Goal: Information Seeking & Learning: Learn about a topic

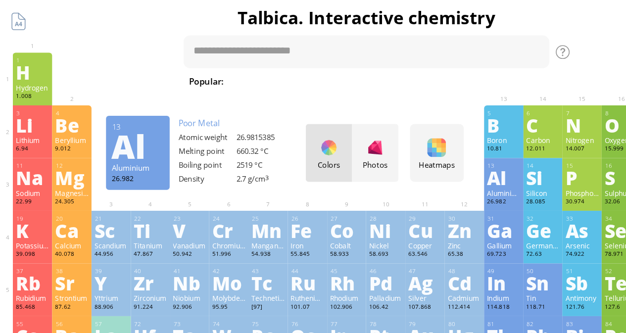
click at [428, 152] on div "Al" at bounding box center [430, 152] width 29 height 16
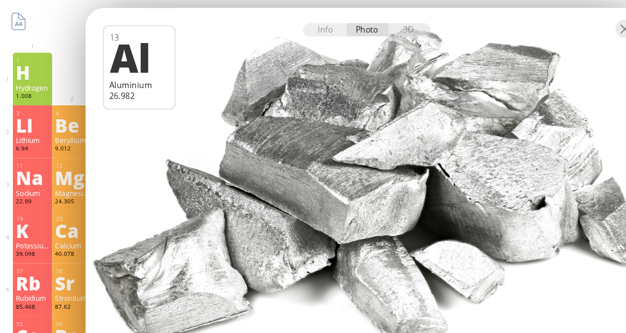
click at [308, 25] on div "Info Photo 3D" at bounding box center [313, 24] width 109 height 11
click at [340, 25] on div "3D" at bounding box center [350, 24] width 36 height 11
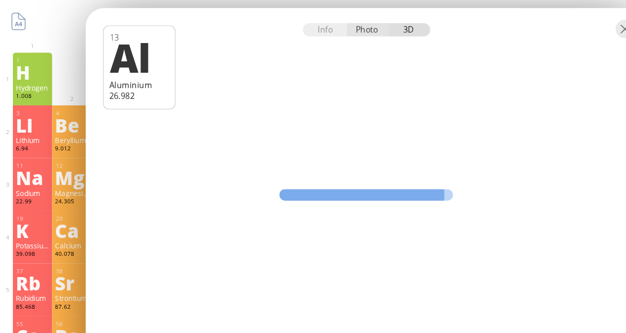
click at [305, 25] on div "Photo" at bounding box center [314, 24] width 36 height 11
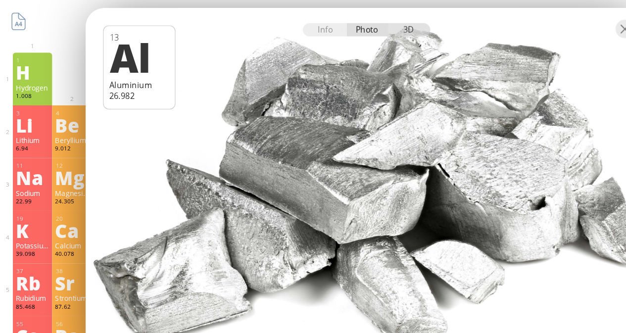
click at [334, 24] on div "3D" at bounding box center [350, 24] width 36 height 11
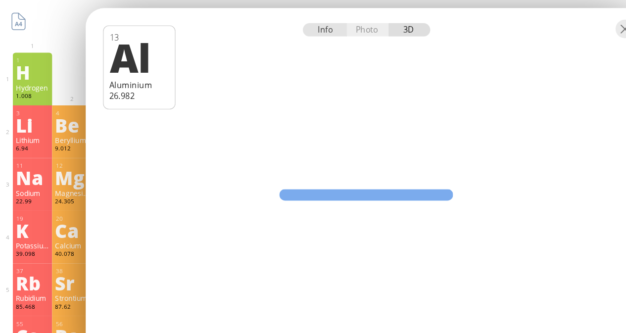
click at [285, 25] on div "Info" at bounding box center [278, 24] width 38 height 11
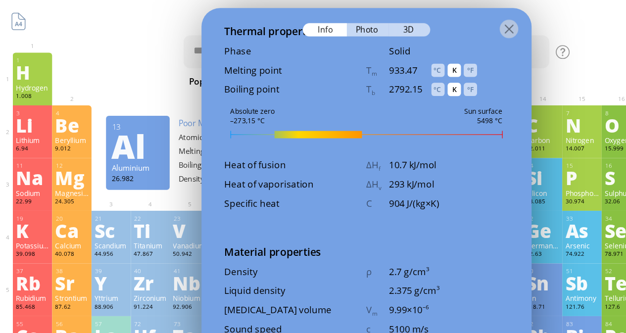
scroll to position [1069, 0]
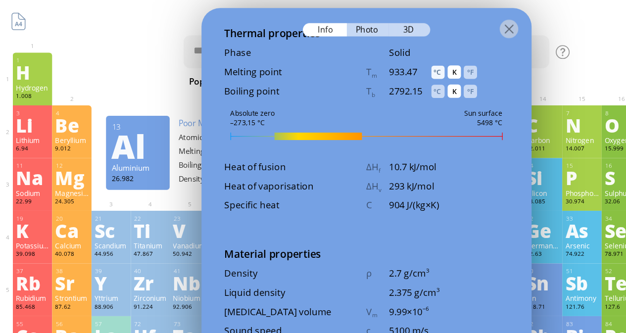
click at [371, 57] on div "°C" at bounding box center [374, 61] width 11 height 11
click at [376, 78] on div "°C" at bounding box center [374, 77] width 11 height 11
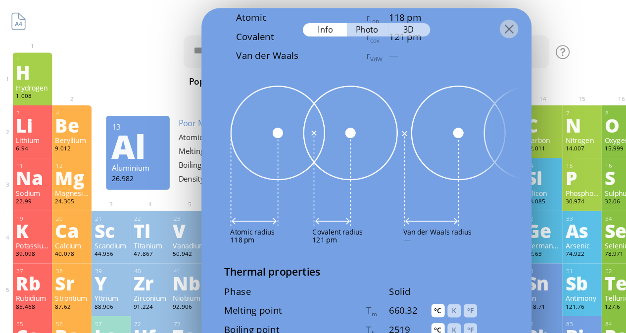
scroll to position [866, 0]
click at [430, 26] on div at bounding box center [435, 24] width 16 height 16
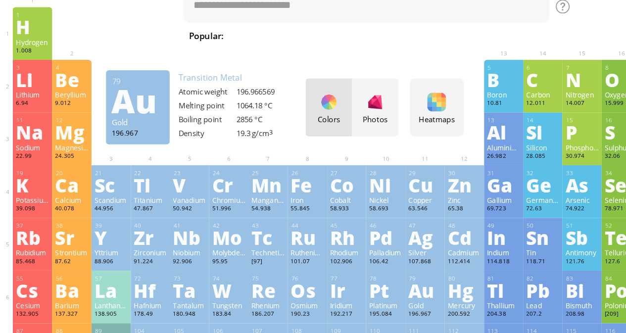
click at [357, 287] on div "Au" at bounding box center [363, 287] width 29 height 16
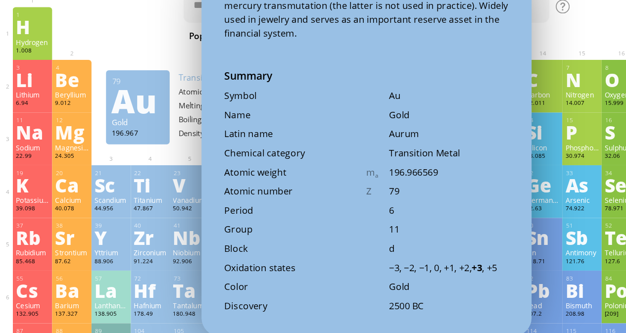
scroll to position [0, 0]
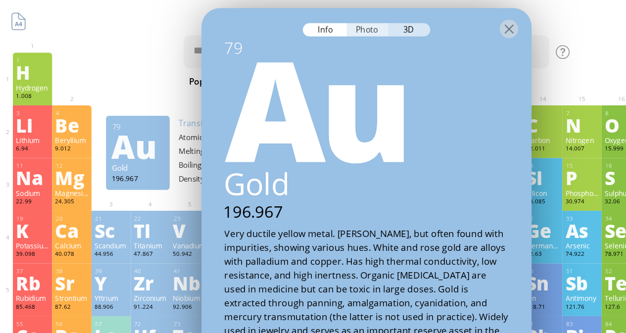
click at [313, 27] on div "Photo" at bounding box center [314, 24] width 36 height 11
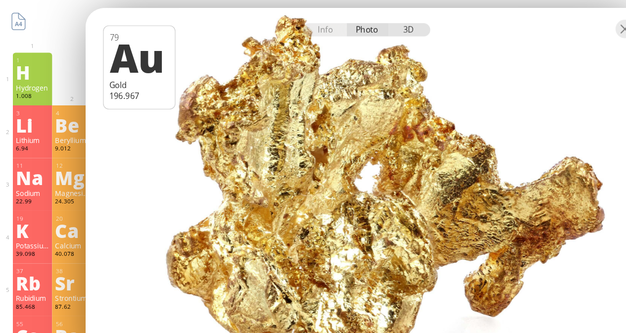
click at [347, 23] on div "3D" at bounding box center [350, 24] width 36 height 11
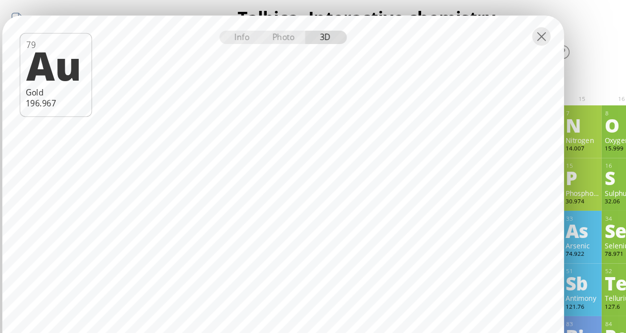
drag, startPoint x: 456, startPoint y: 22, endPoint x: 395, endPoint y: 28, distance: 61.1
click at [395, 28] on div at bounding box center [242, 30] width 480 height 35
click at [460, 33] on div at bounding box center [463, 31] width 16 height 16
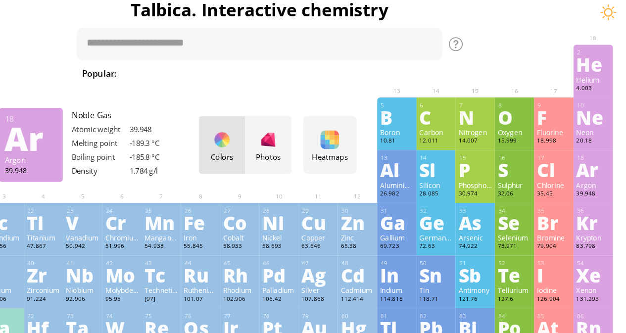
click at [610, 152] on div "Ar" at bounding box center [598, 152] width 29 height 16
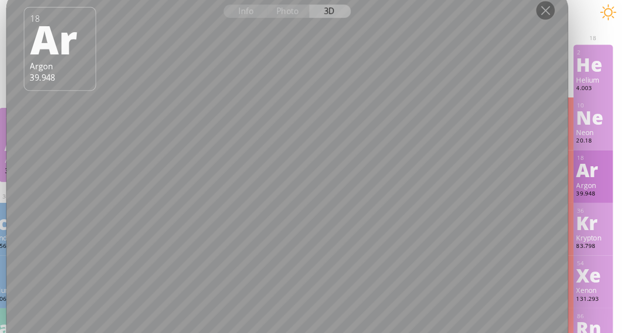
drag, startPoint x: 398, startPoint y: 21, endPoint x: 478, endPoint y: 8, distance: 81.8
click at [478, 8] on div at bounding box center [337, 15] width 480 height 35
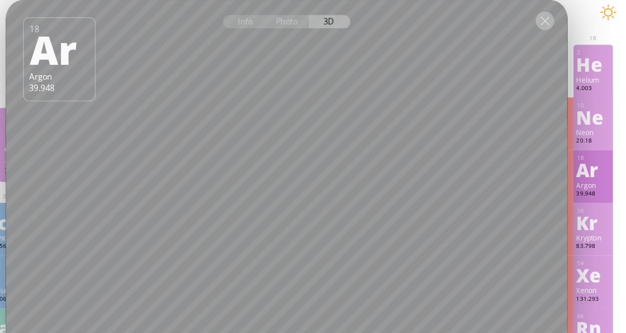
click at [557, 29] on div at bounding box center [557, 24] width 16 height 16
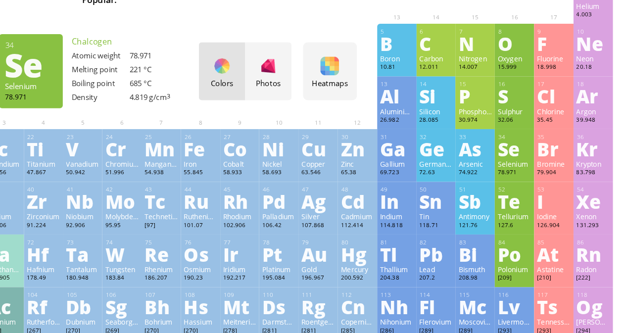
scroll to position [103, 0]
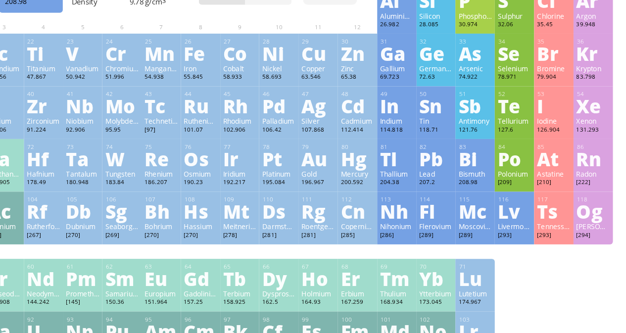
click at [496, 179] on div "Bi" at bounding box center [497, 184] width 29 height 16
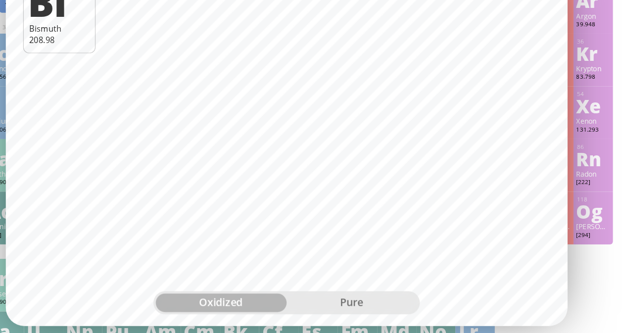
click at [399, 307] on div "pure" at bounding box center [392, 307] width 112 height 16
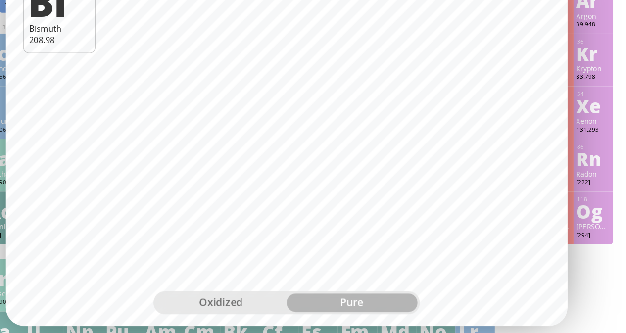
click at [292, 308] on div "oxidized" at bounding box center [281, 307] width 112 height 16
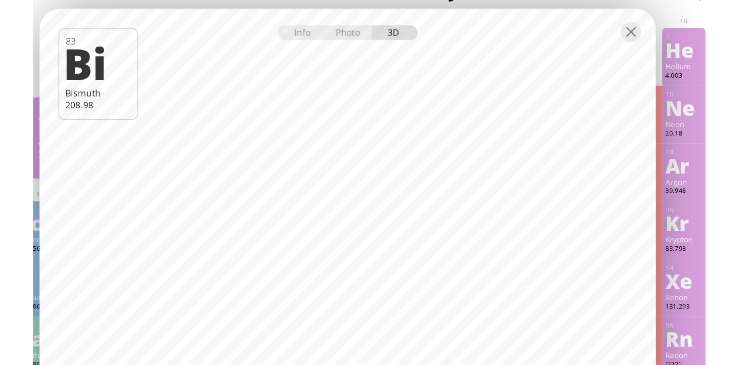
scroll to position [0, 0]
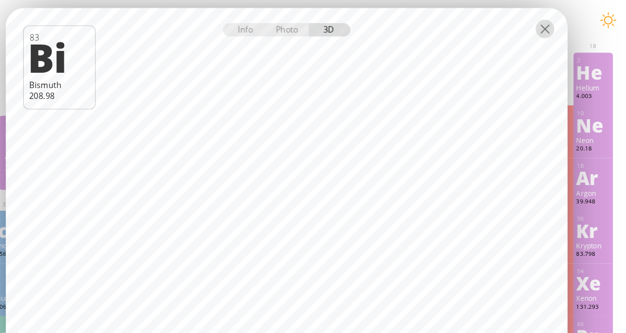
click at [557, 23] on div at bounding box center [557, 24] width 16 height 16
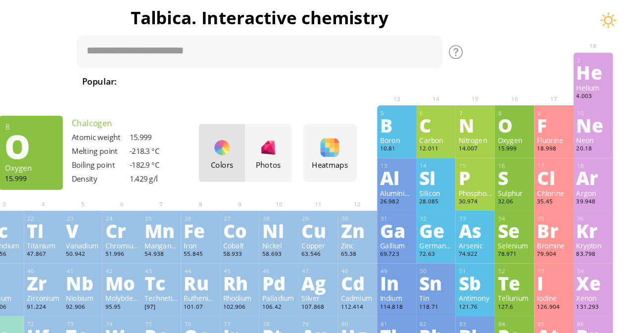
click at [524, 105] on div "O" at bounding box center [531, 107] width 29 height 16
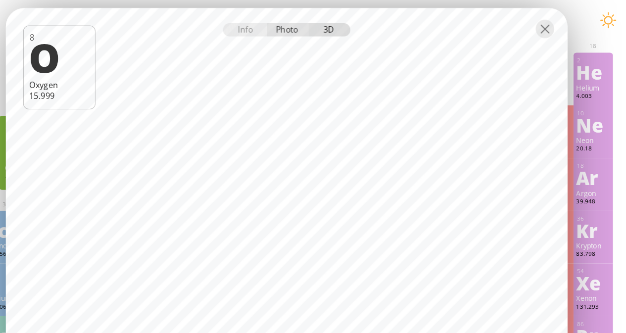
click at [327, 30] on div "Photo" at bounding box center [338, 24] width 36 height 11
click at [333, 25] on div "Info Photo 3D" at bounding box center [336, 24] width 109 height 11
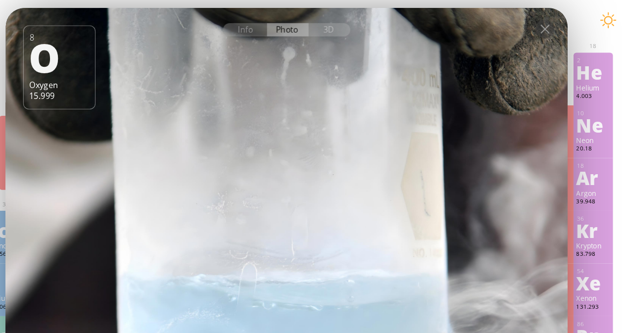
drag, startPoint x: 593, startPoint y: 45, endPoint x: 601, endPoint y: 42, distance: 8.9
click at [601, 45] on div "2 He Helium 4.003 0 0 N/A -268.93 °C 0.1785 g/l 1s 2" at bounding box center [598, 67] width 34 height 45
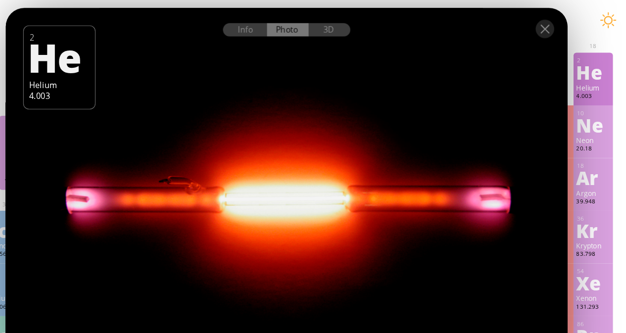
click at [603, 62] on div "He" at bounding box center [598, 62] width 29 height 16
click at [561, 25] on div at bounding box center [557, 24] width 16 height 16
